Goal: Information Seeking & Learning: Learn about a topic

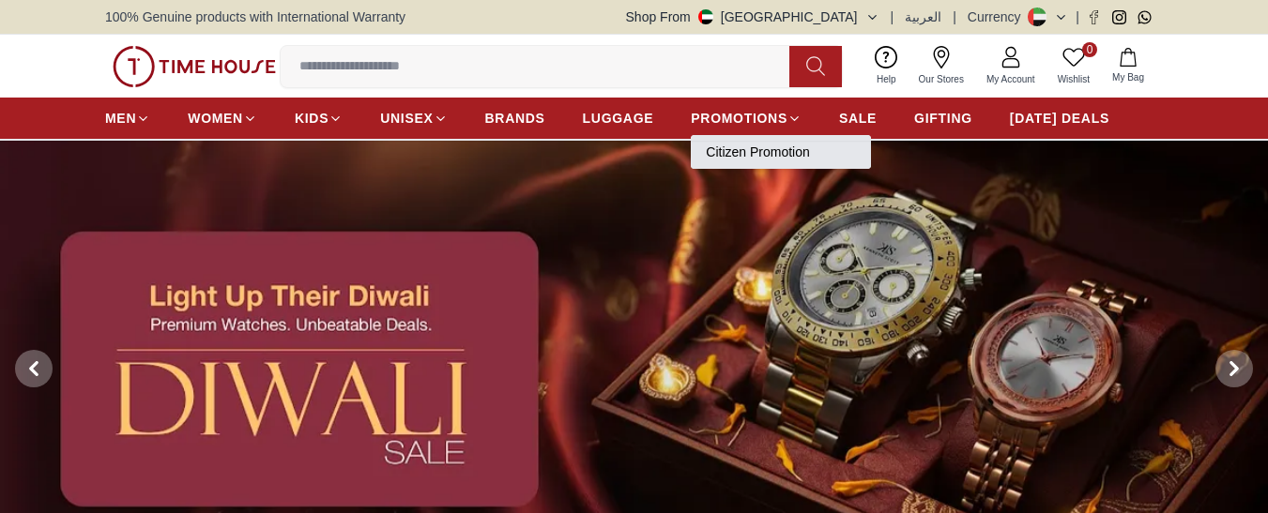
click at [758, 155] on link "Citizen Promotion" at bounding box center [781, 152] width 150 height 19
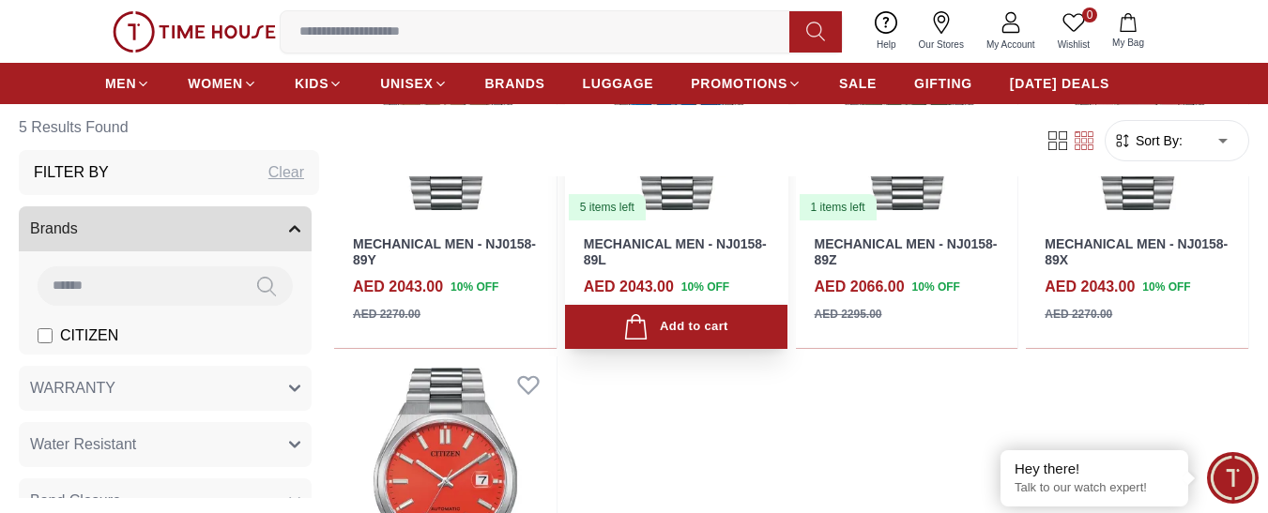
scroll to position [657, 0]
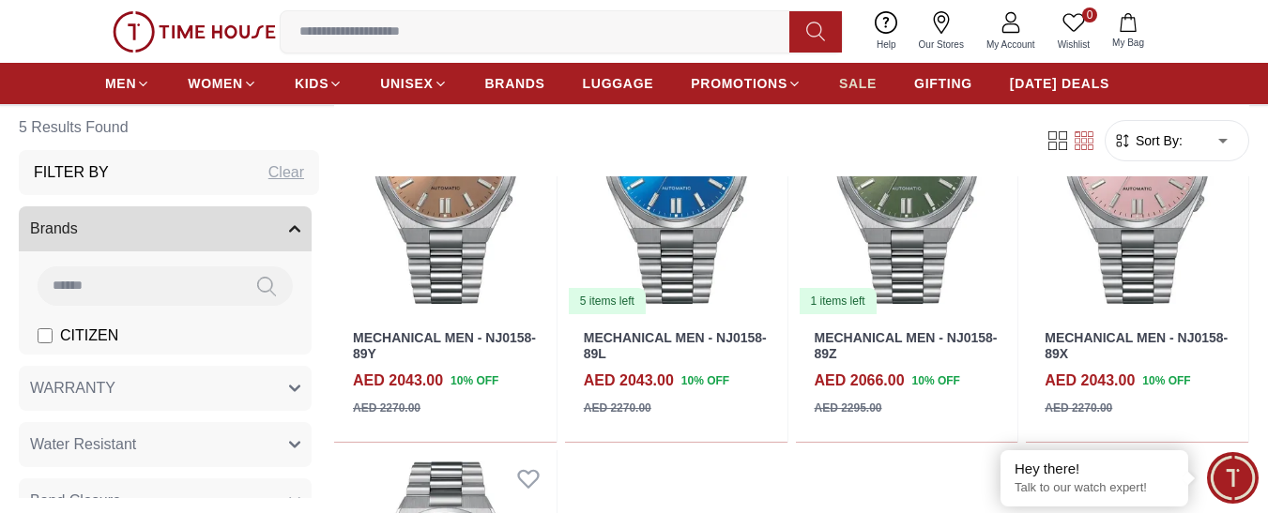
click at [845, 85] on span "SALE" at bounding box center [858, 83] width 38 height 19
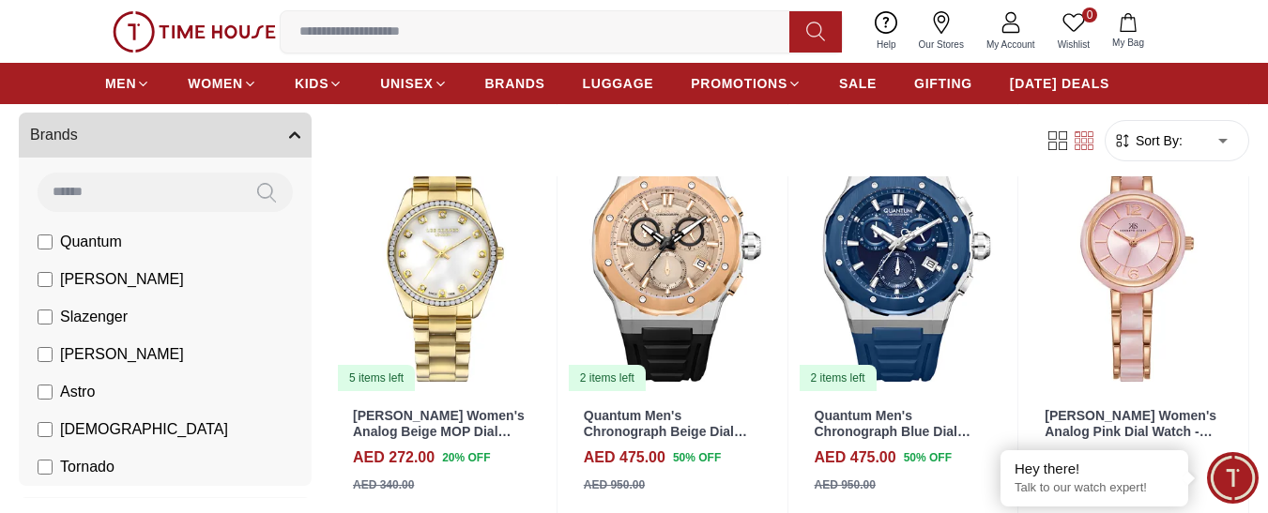
scroll to position [188, 0]
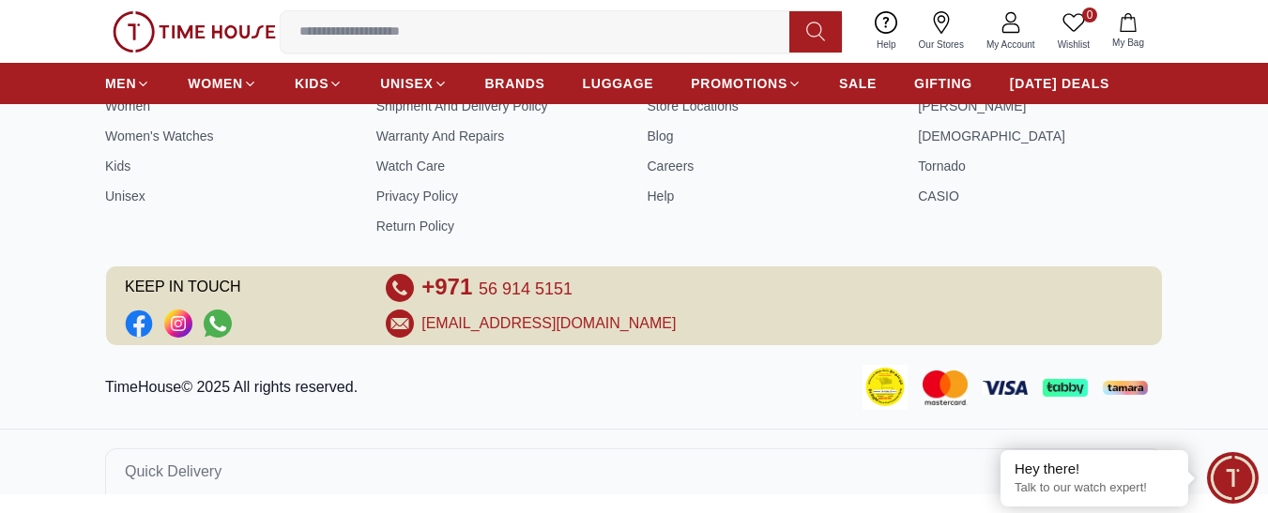
scroll to position [1193, 0]
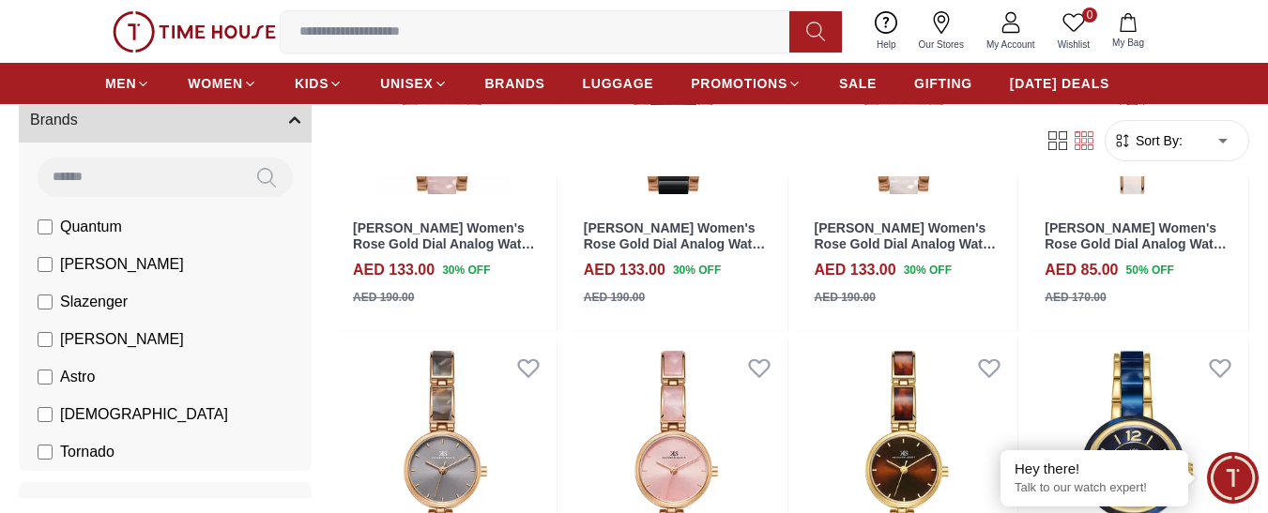
scroll to position [100, 0]
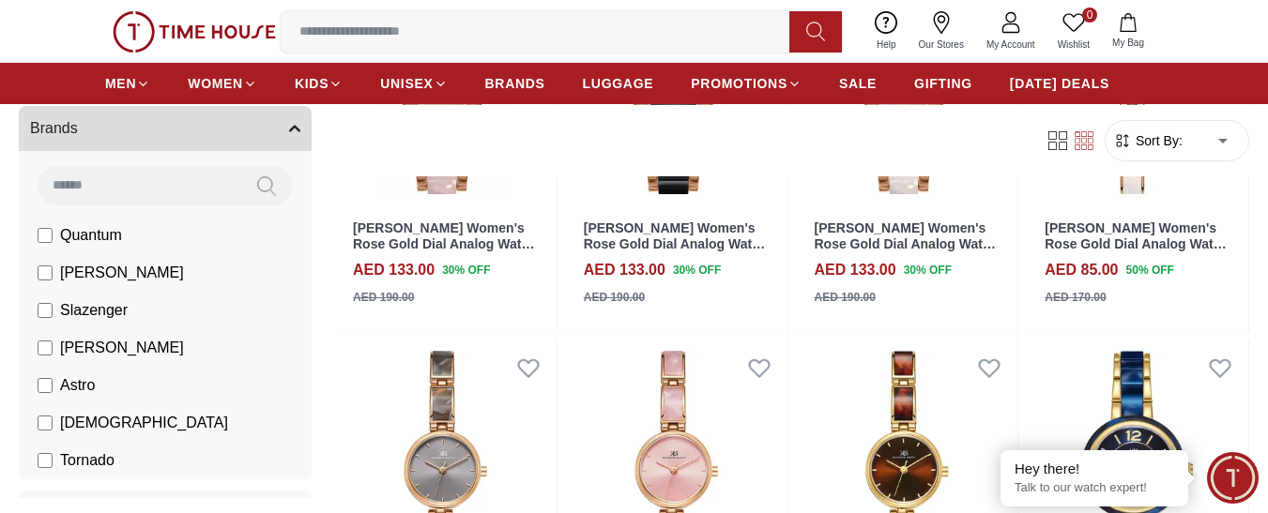
click at [283, 134] on button "Brands" at bounding box center [165, 128] width 293 height 45
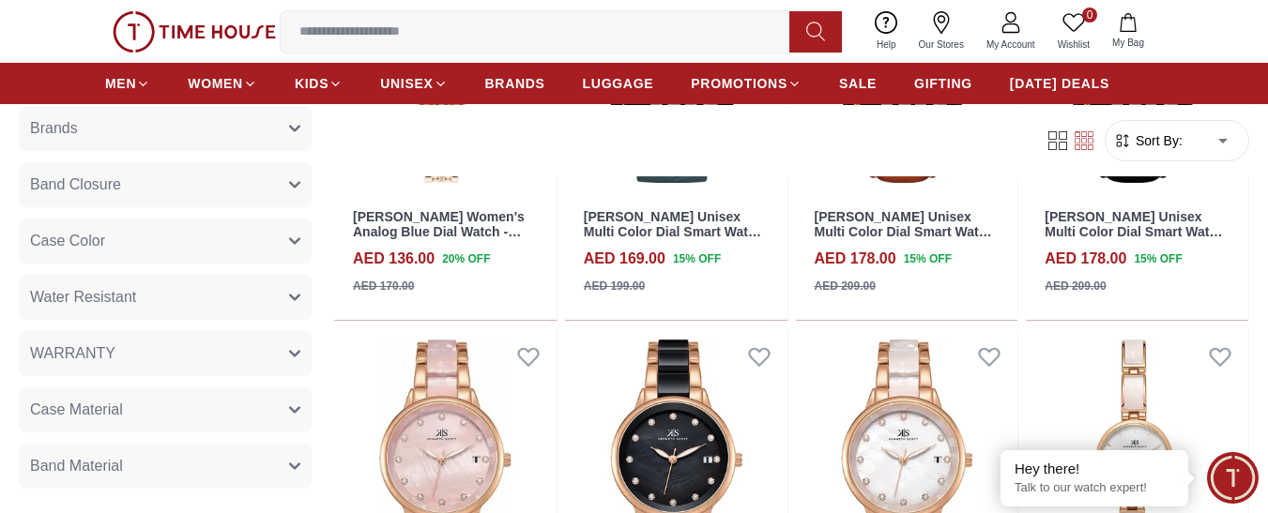
scroll to position [1596, 0]
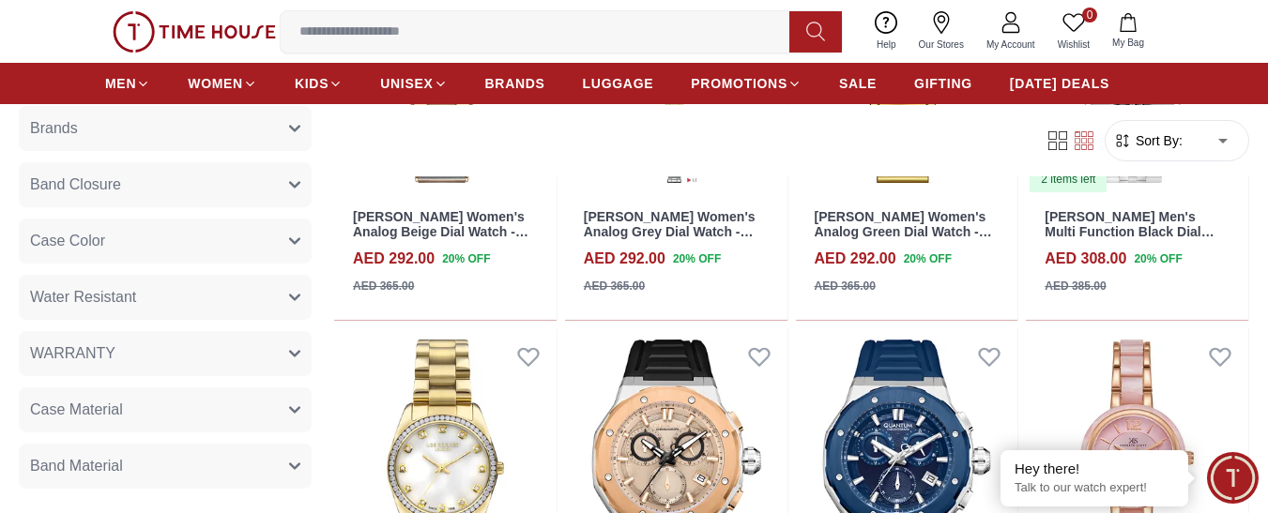
scroll to position [1596, 0]
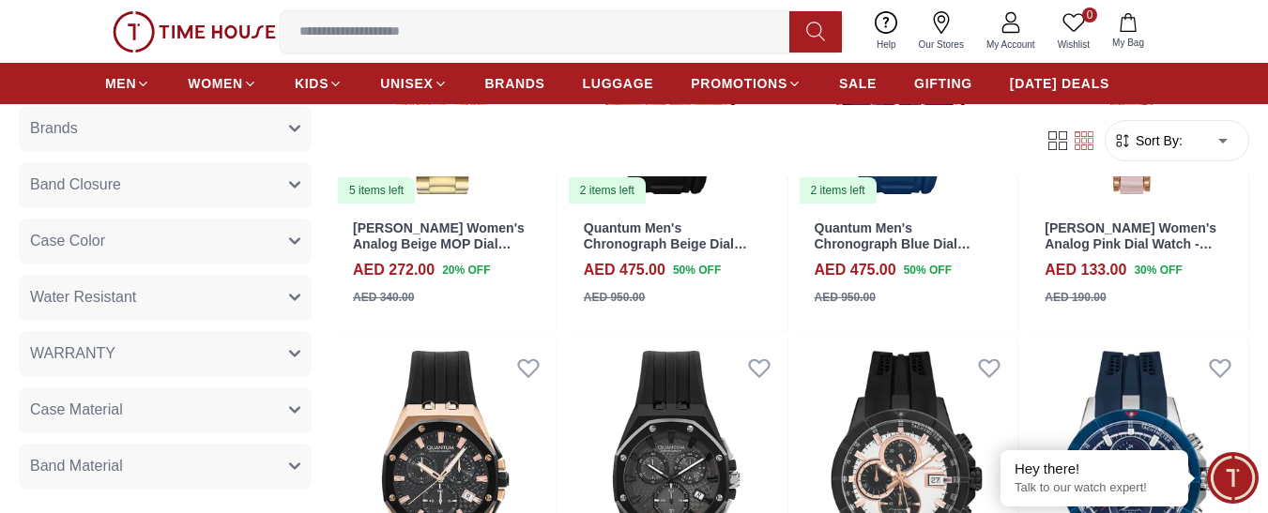
scroll to position [657, 0]
